Goal: Task Accomplishment & Management: Manage account settings

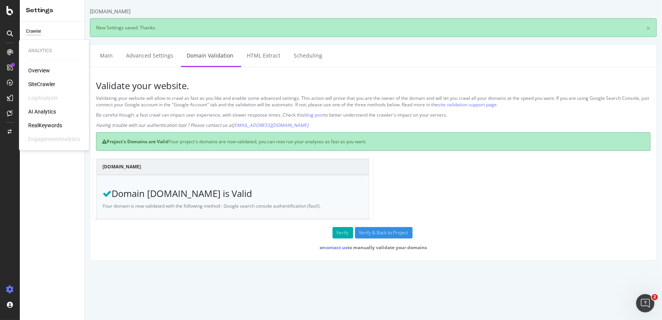
click at [38, 85] on div "SiteCrawler" at bounding box center [41, 84] width 27 height 8
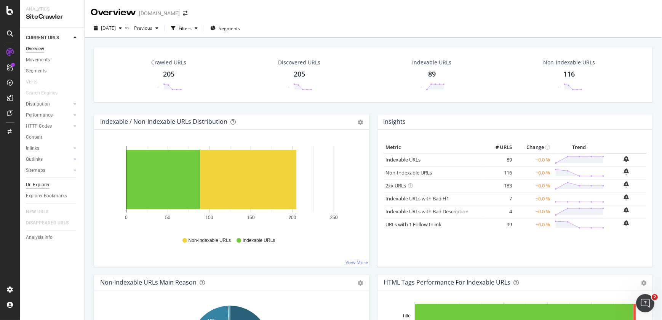
click at [30, 185] on div "Url Explorer" at bounding box center [38, 185] width 24 height 8
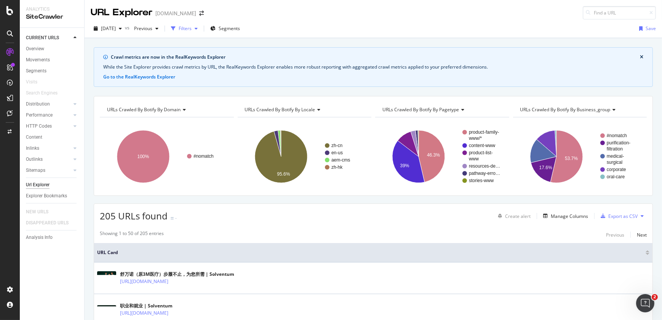
click at [192, 29] on div "Filters" at bounding box center [185, 28] width 13 height 6
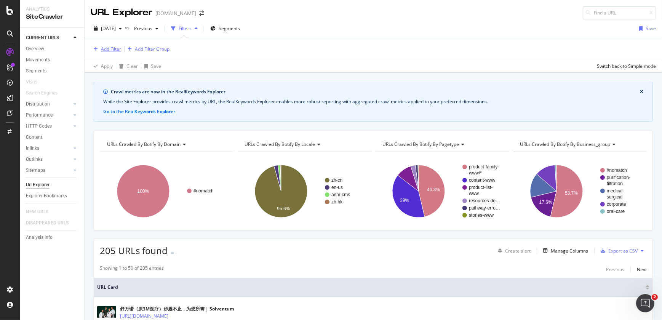
click at [107, 46] on div "Add Filter" at bounding box center [111, 49] width 20 height 6
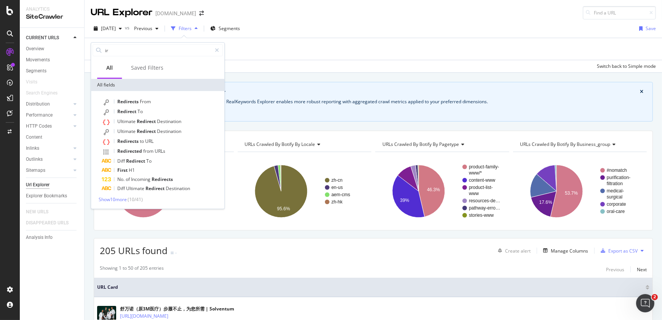
type input "i"
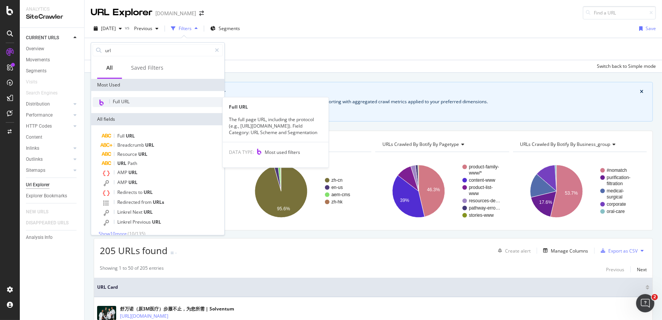
type input "url"
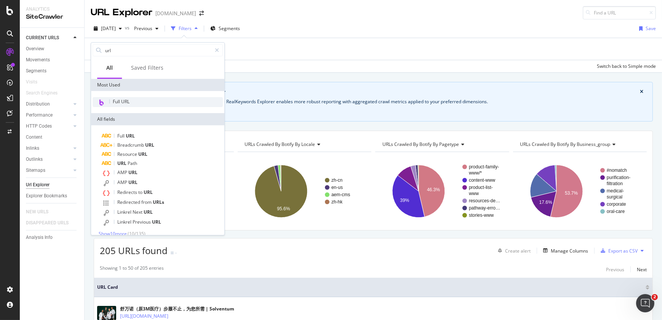
click at [122, 101] on span "Full URL" at bounding box center [121, 101] width 17 height 6
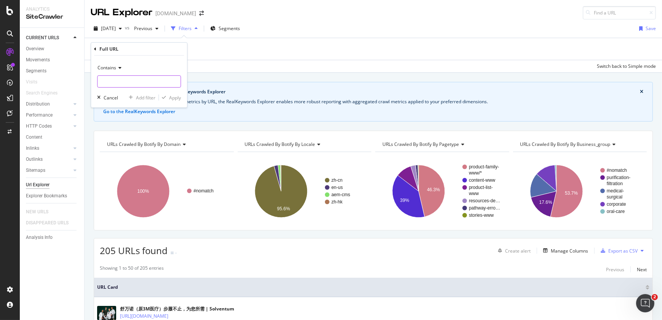
click at [122, 84] on input "text" at bounding box center [138, 81] width 83 height 12
paste input "[DOMAIN_NAME]"
type input "[DOMAIN_NAME]"
click at [178, 99] on div "Apply" at bounding box center [175, 97] width 12 height 6
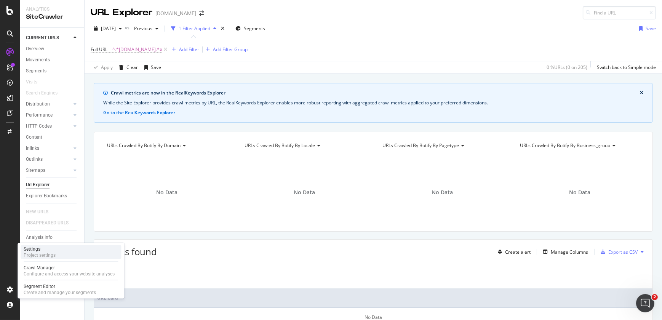
click at [52, 246] on div "Settings" at bounding box center [40, 249] width 32 height 6
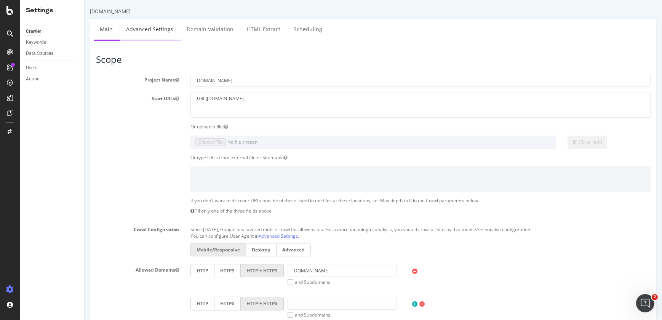
click at [142, 27] on link "Advanced Settings" at bounding box center [149, 29] width 59 height 21
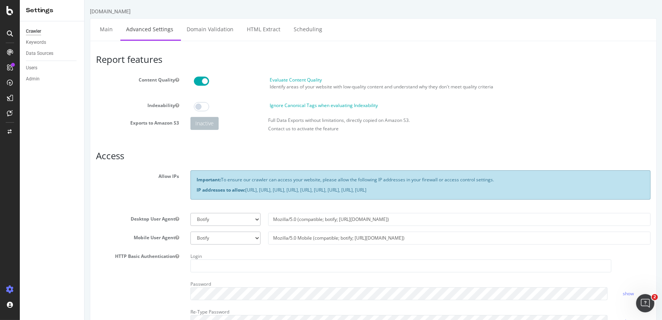
scroll to position [279, 0]
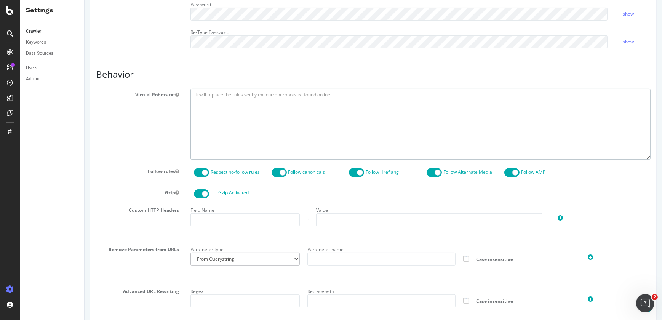
click at [343, 122] on textarea at bounding box center [420, 124] width 460 height 70
paste textarea "User-agent: Baiduspider Allow: /zh-cn/home/* Allow: /content/dam/public/languag…"
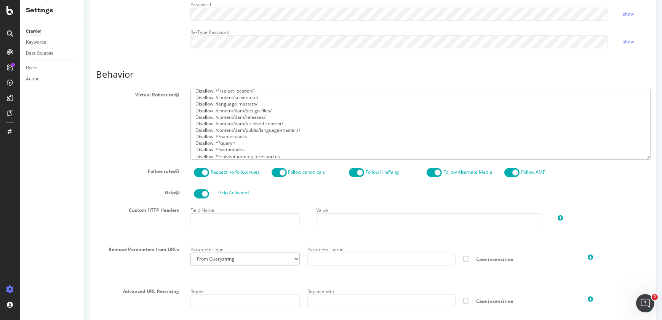
scroll to position [0, 0]
click at [236, 101] on textarea "User-agent: * Allow: /zh-cn/home/* Allow: /content/dam/public/language-masters/…" at bounding box center [420, 124] width 460 height 70
click at [236, 101] on textarea "User-agent: * Allow: /zh-cn/* Allow: /content/dam/public/language-masters/zh_cn…" at bounding box center [420, 124] width 460 height 70
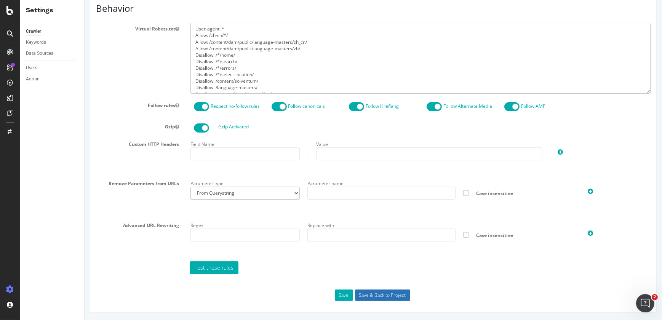
type textarea "User-agent: * Allow: /zh-cn/*/ Allow: /content/dam/public/language-masters/zh_c…"
click at [369, 297] on input "Save & Back to Project" at bounding box center [381, 294] width 55 height 11
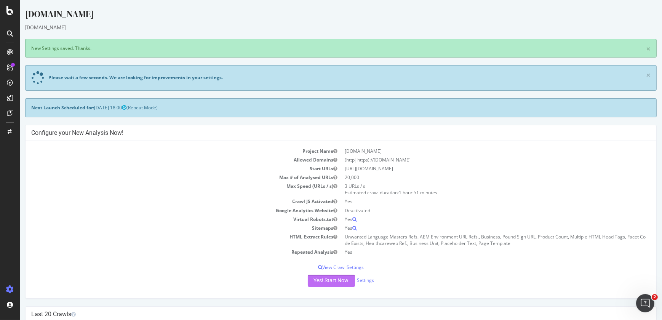
click at [322, 278] on button "Yes! Start Now" at bounding box center [331, 281] width 47 height 12
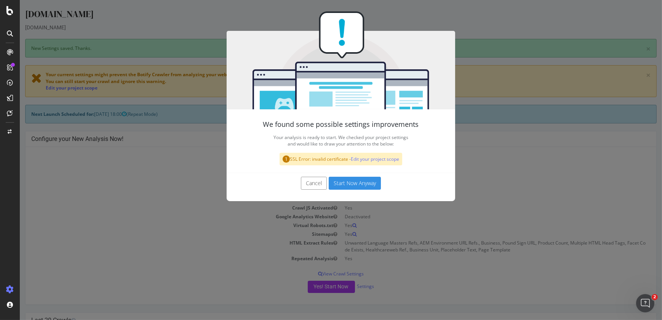
click at [189, 21] on div "We found some possible settings improvements Your analysis is ready to start. W…" at bounding box center [341, 160] width 642 height 320
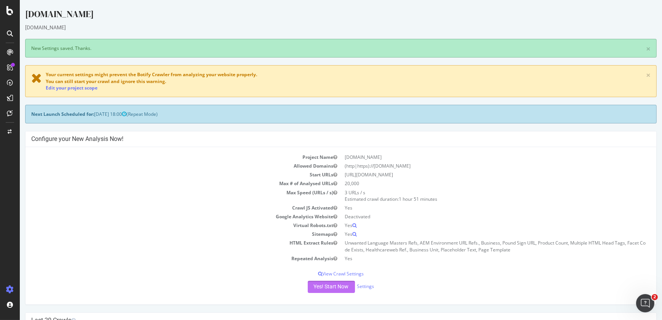
click at [334, 283] on button "Yes! Start Now" at bounding box center [331, 287] width 47 height 12
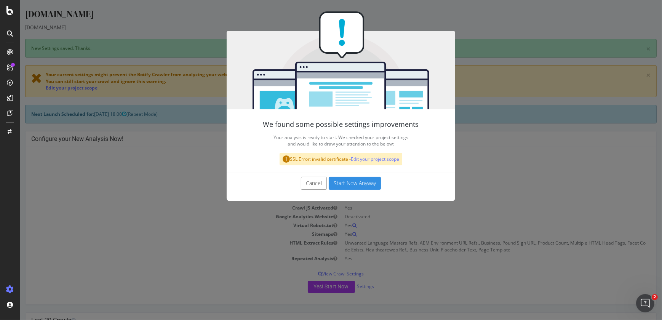
click at [337, 186] on button "Start Now Anyway" at bounding box center [355, 183] width 52 height 13
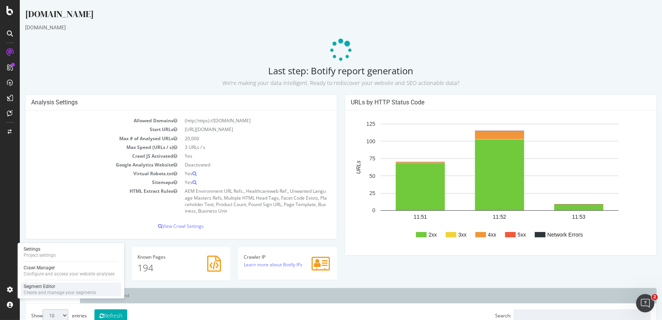
click at [32, 289] on div "Create and manage your segments" at bounding box center [60, 292] width 72 height 6
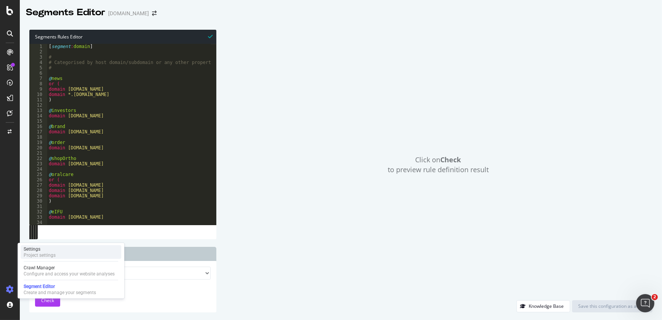
click at [42, 251] on div "Settings" at bounding box center [40, 249] width 32 height 6
